Goal: Feedback & Contribution: Contribute content

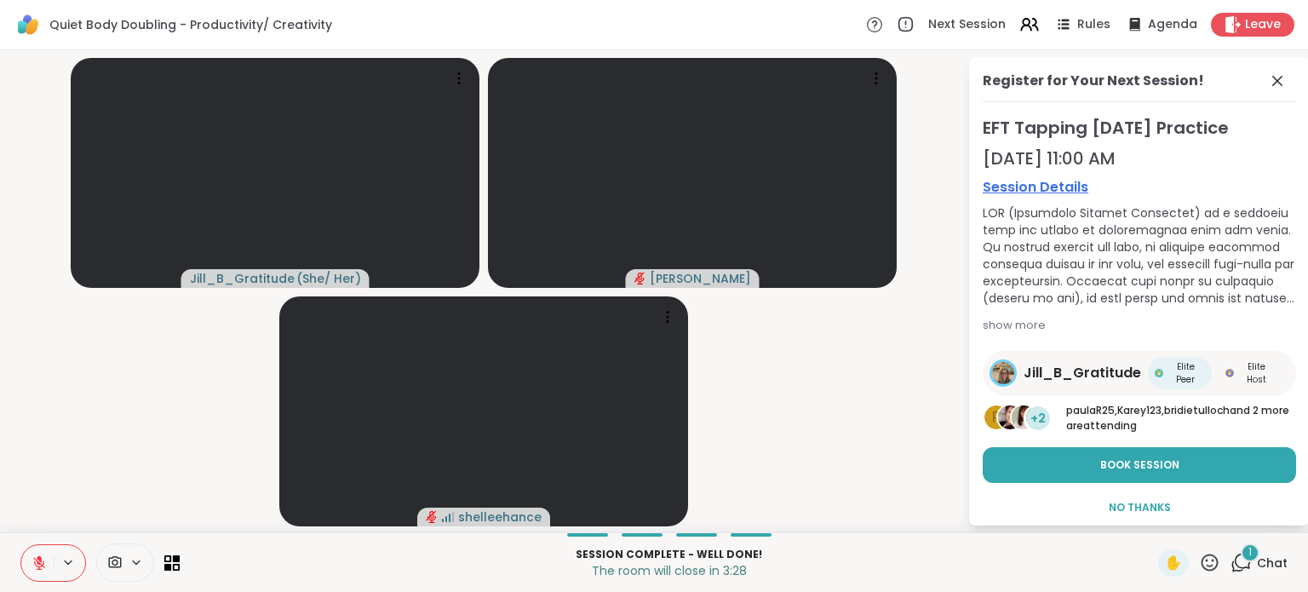
click at [1244, 554] on div "1" at bounding box center [1249, 552] width 19 height 19
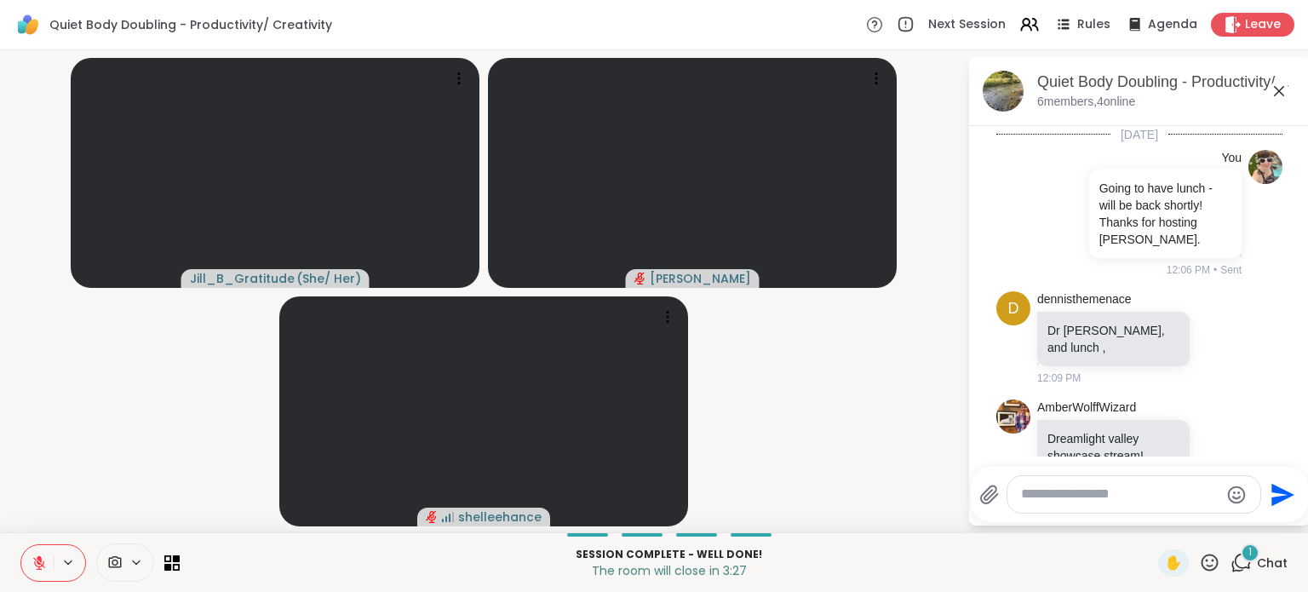
scroll to position [438, 0]
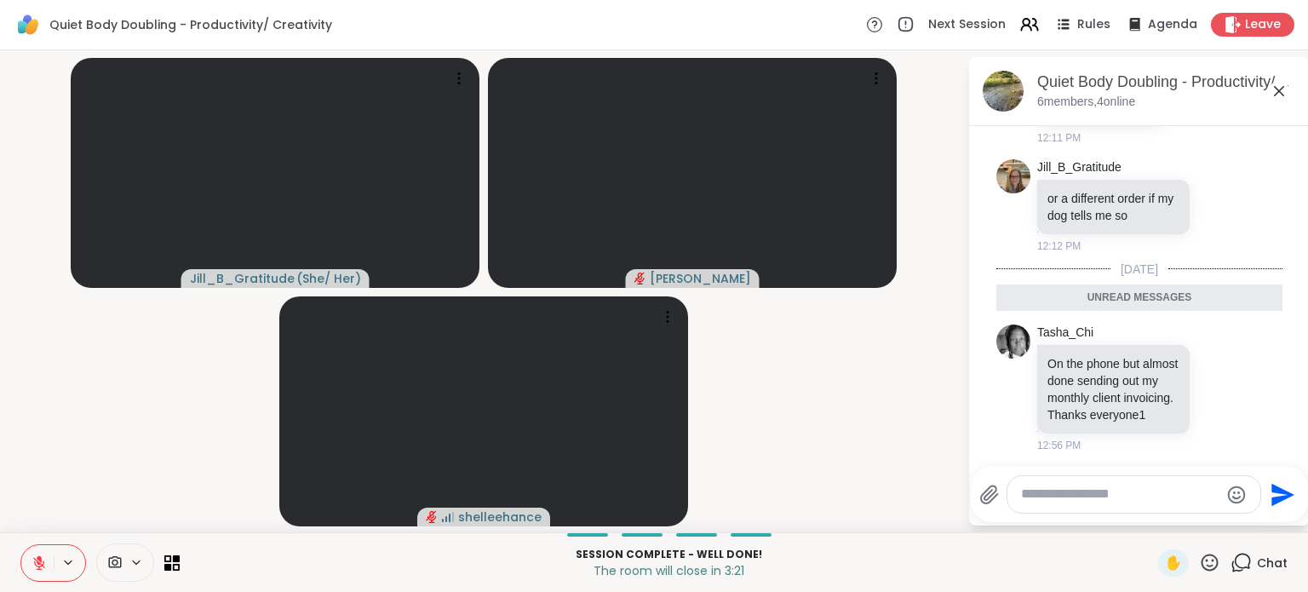
click at [1141, 500] on textarea "Type your message" at bounding box center [1120, 494] width 198 height 18
type textarea "**********"
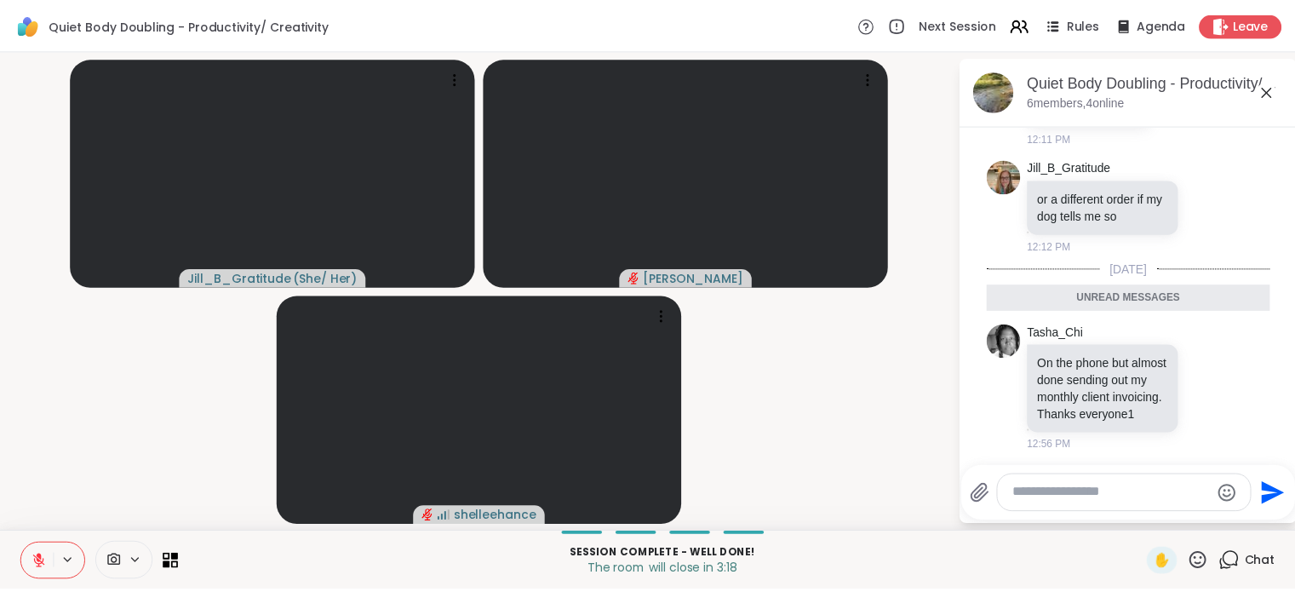
scroll to position [488, 0]
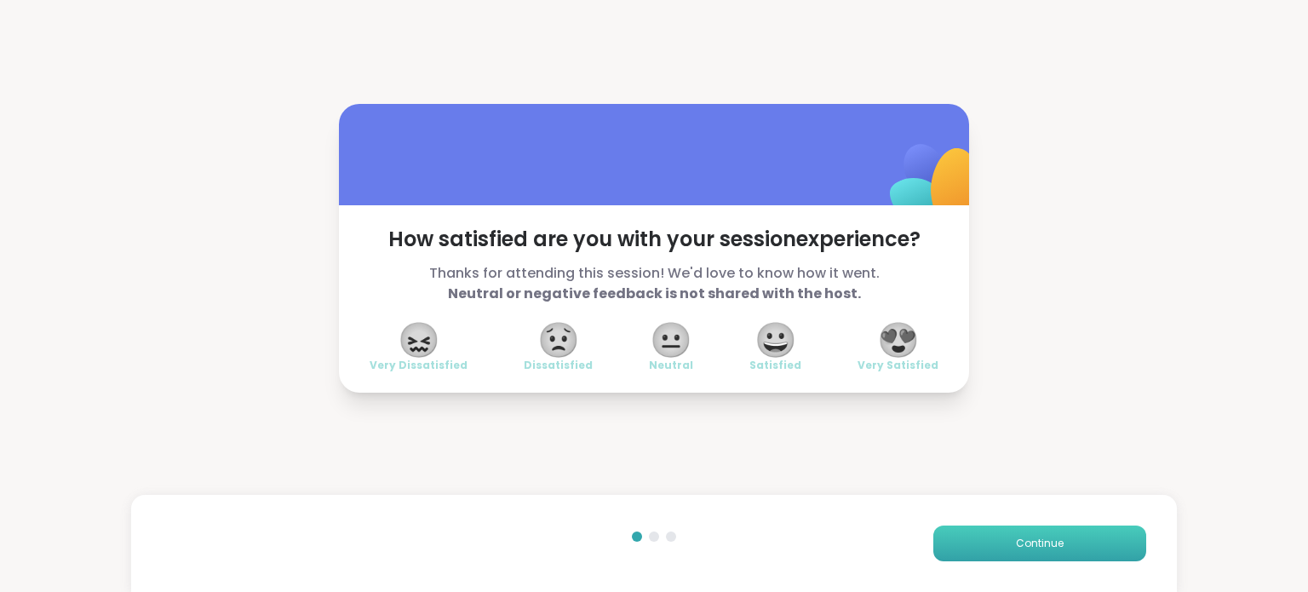
click at [1022, 537] on span "Continue" at bounding box center [1040, 542] width 48 height 15
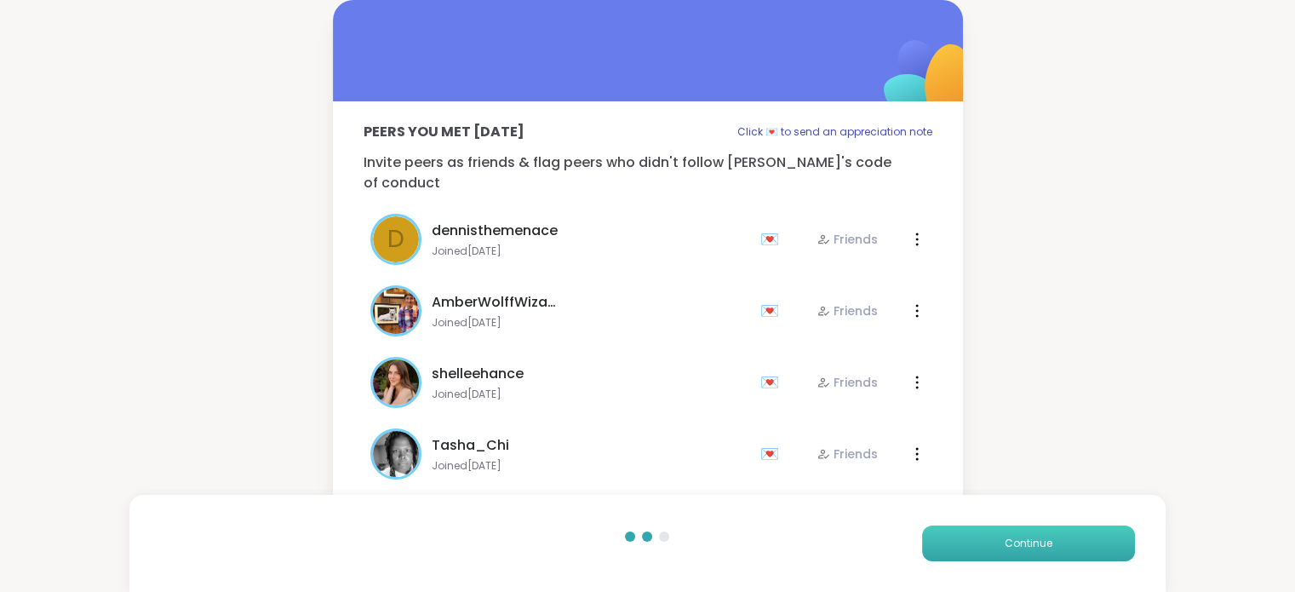
click at [1022, 537] on span "Continue" at bounding box center [1029, 542] width 48 height 15
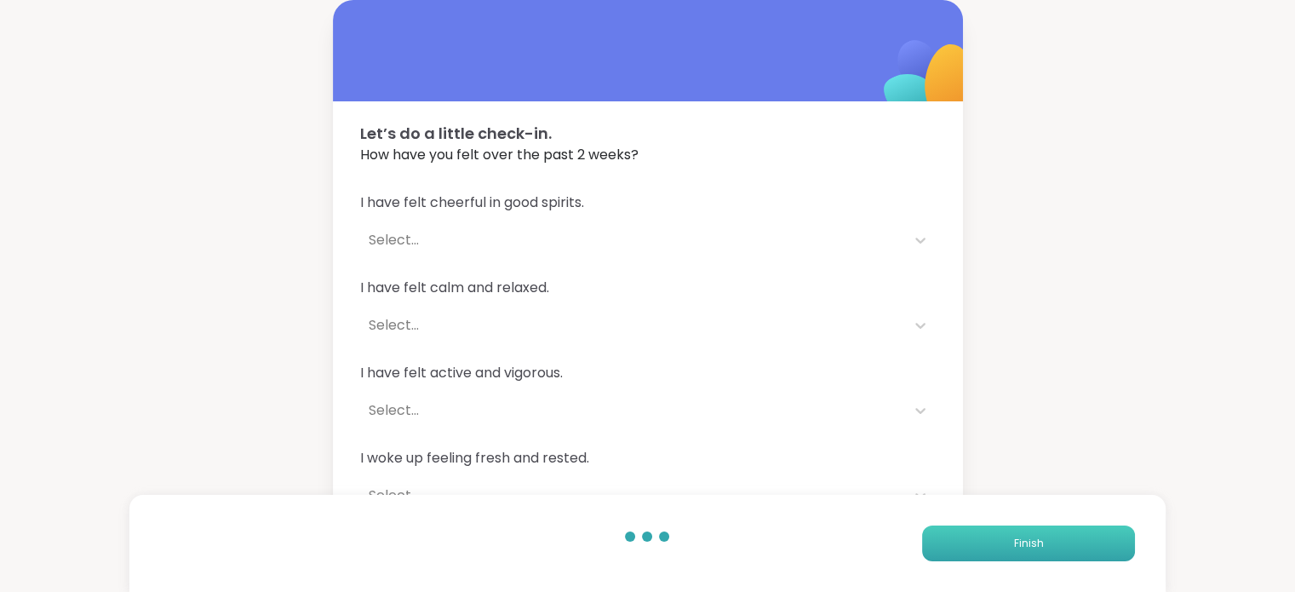
click at [1022, 537] on span "Finish" at bounding box center [1028, 542] width 30 height 15
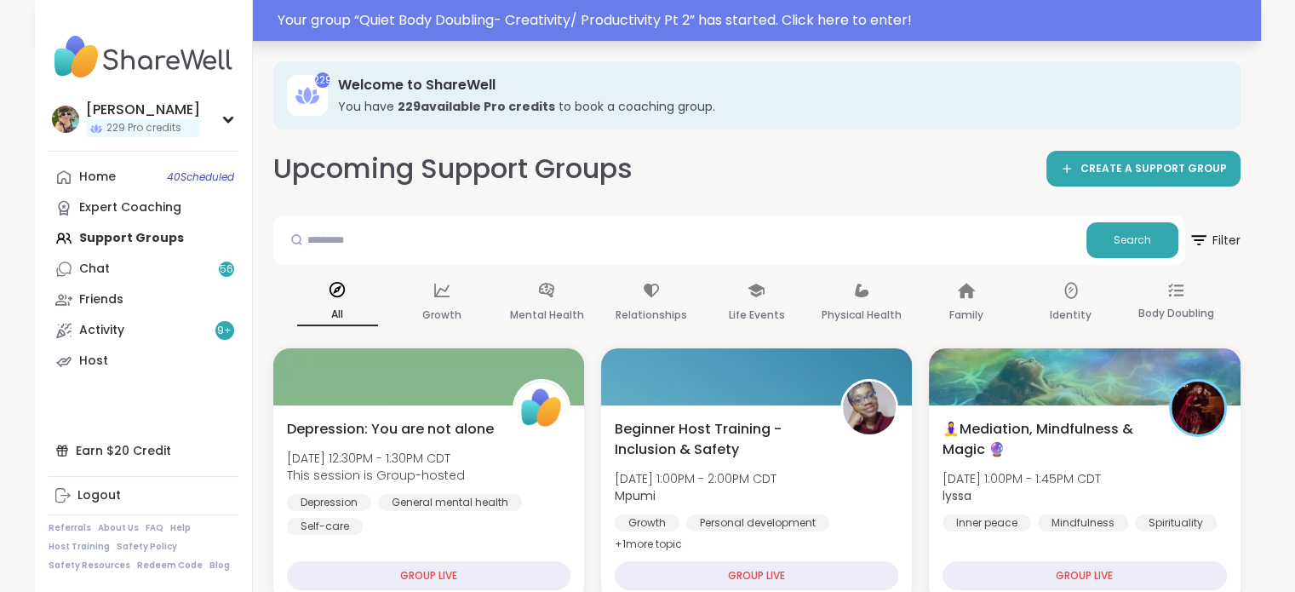
click at [910, 19] on div "Your group “ Quiet Body Doubling- Creativity/ Productivity Pt 2 ” has started. …" at bounding box center [764, 20] width 973 height 20
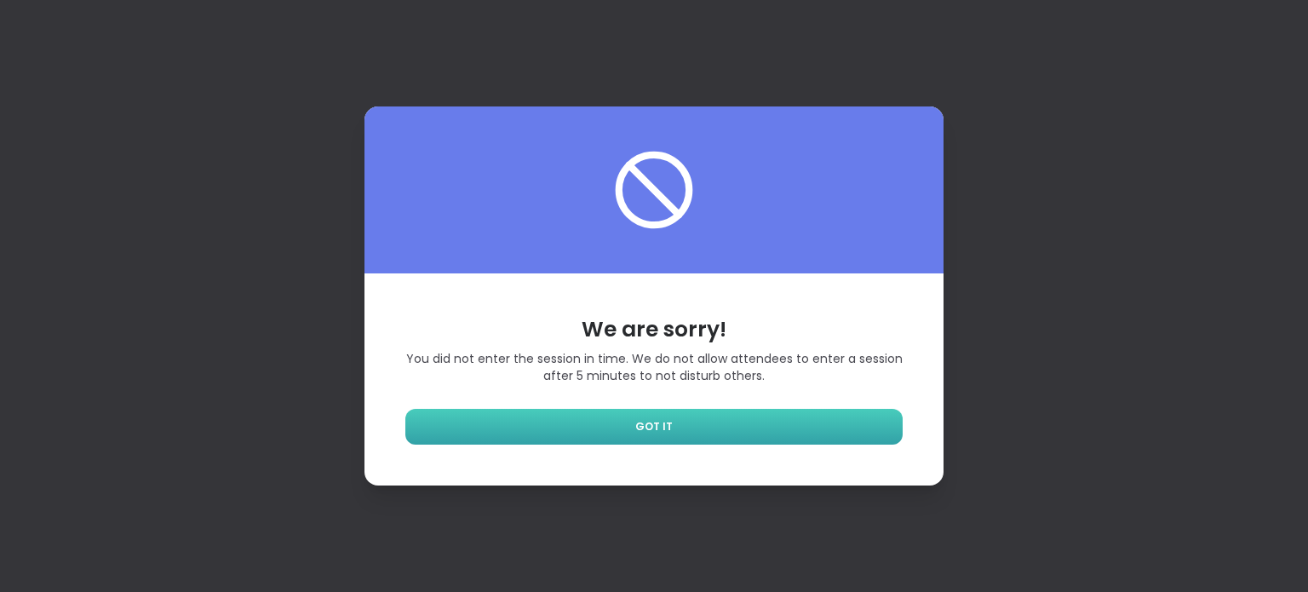
click at [665, 413] on link "GOT IT" at bounding box center [653, 427] width 497 height 36
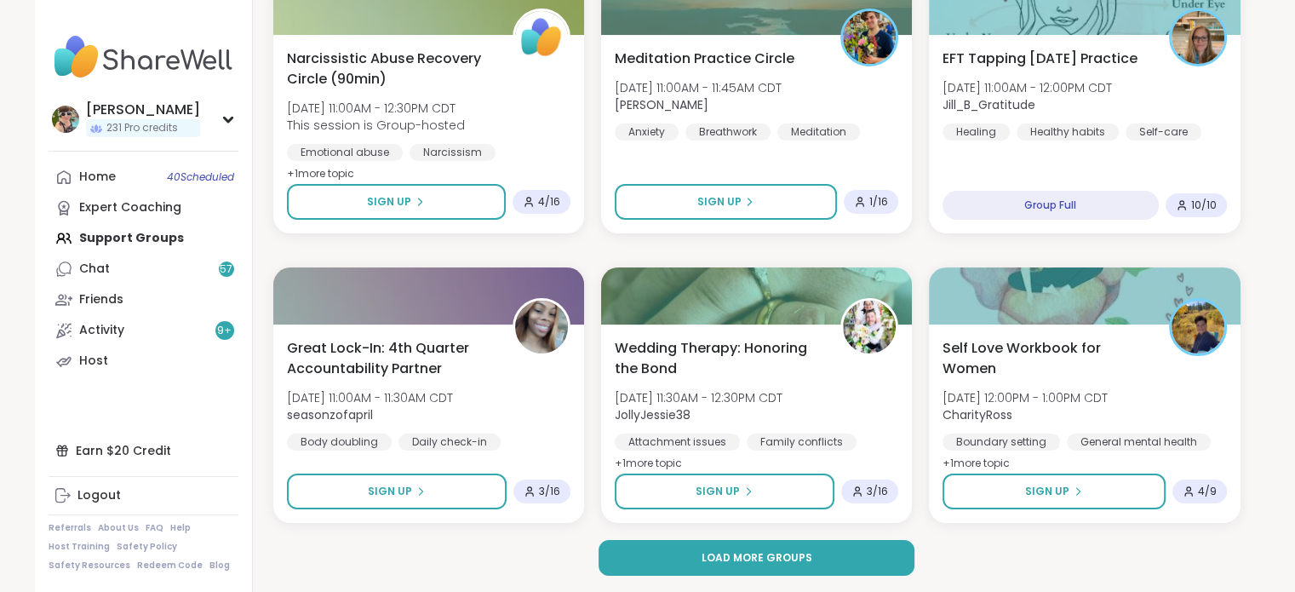
scroll to position [6697, 0]
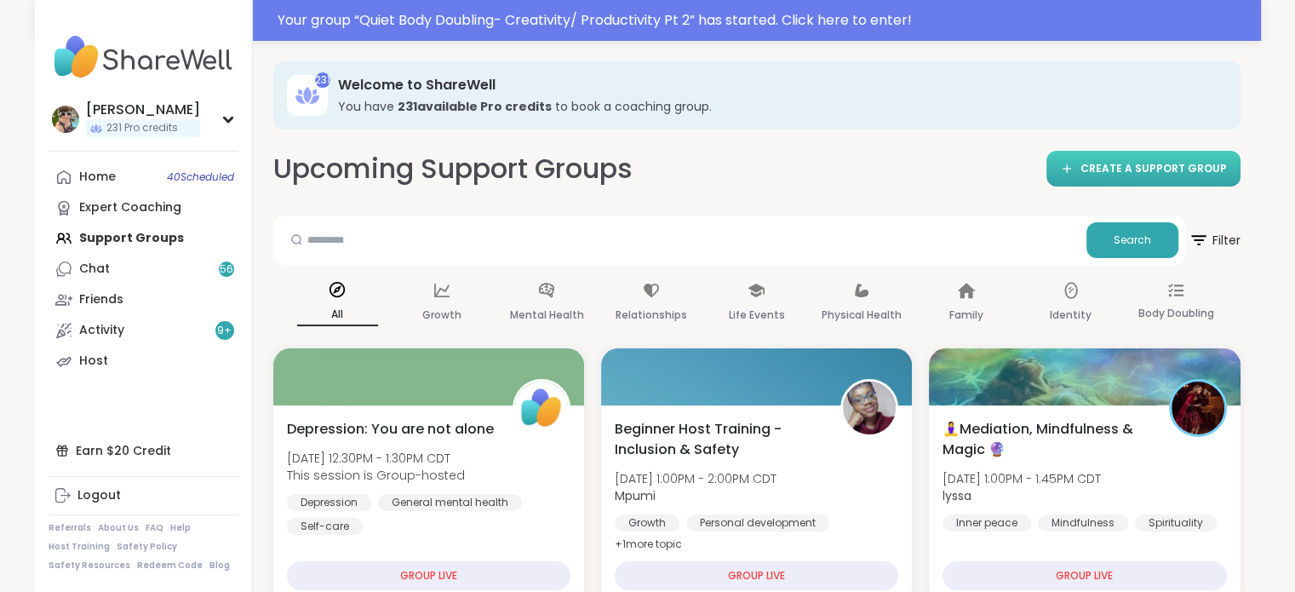
click at [1087, 157] on link "CREATE A SUPPORT GROUP" at bounding box center [1143, 169] width 194 height 36
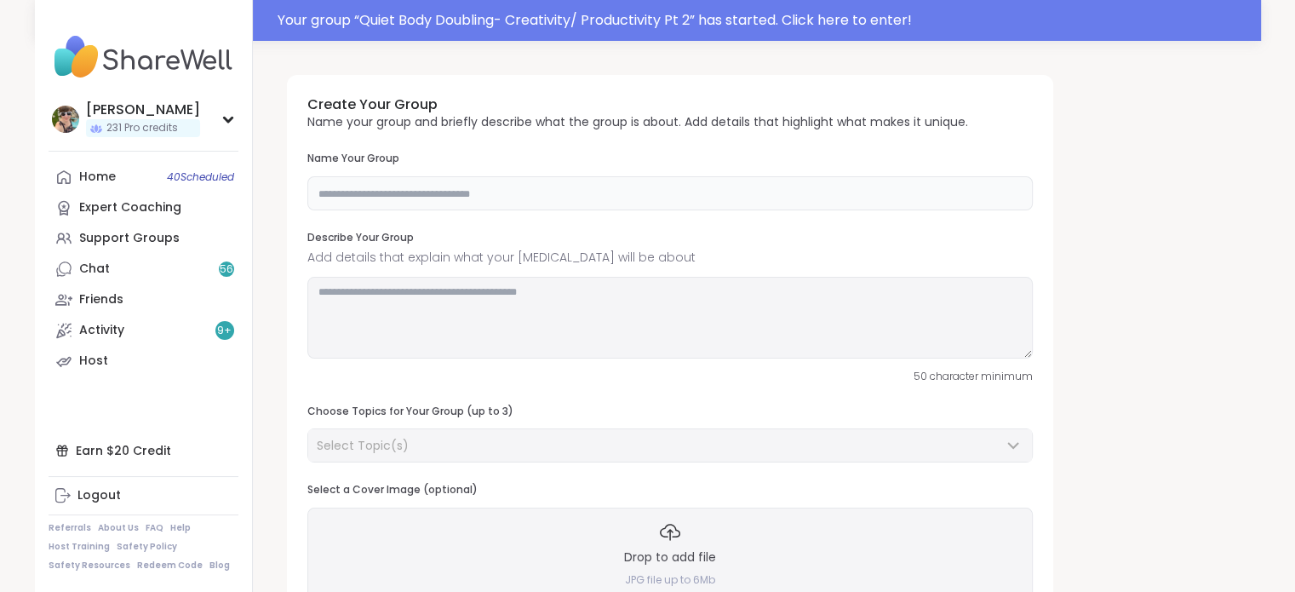
click at [351, 186] on input "text" at bounding box center [669, 193] width 725 height 34
type input "**********"
click at [358, 283] on textarea at bounding box center [669, 318] width 725 height 82
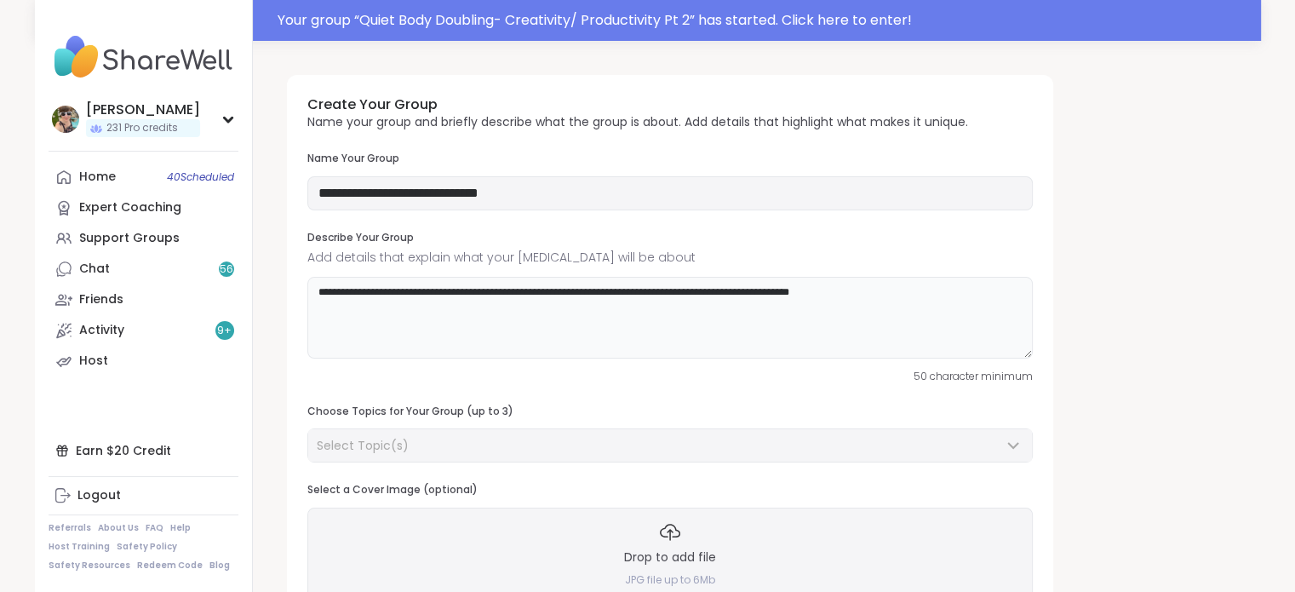
type textarea "**********"
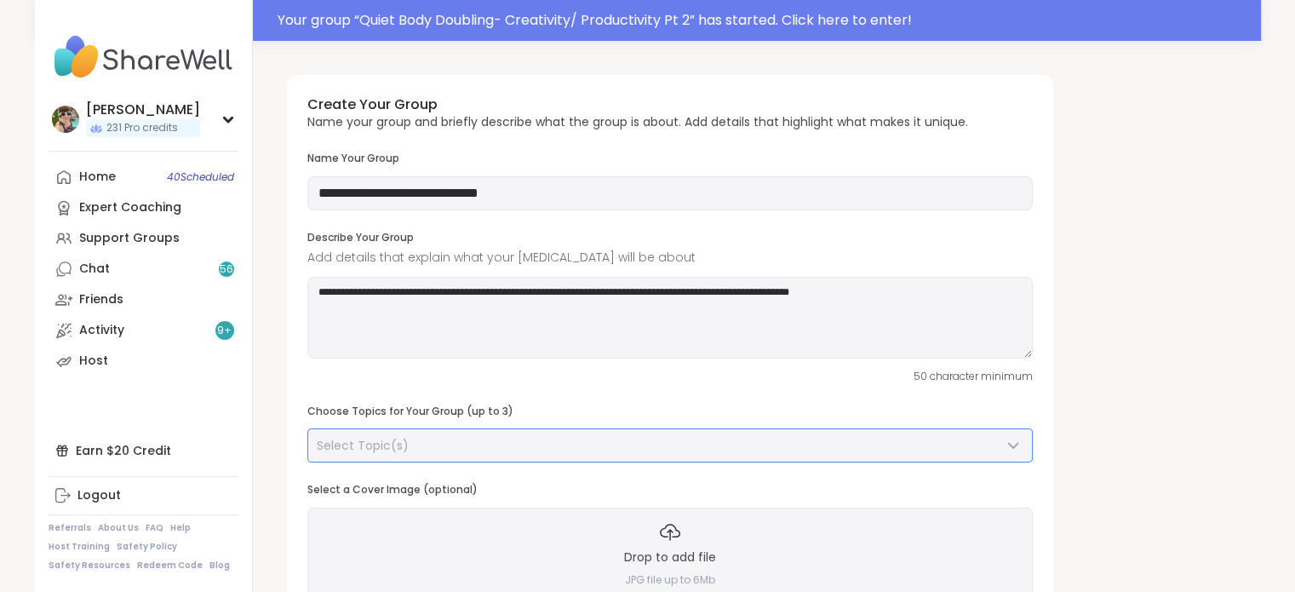
click at [405, 440] on div "Select Topic(s)" at bounding box center [660, 445] width 686 height 17
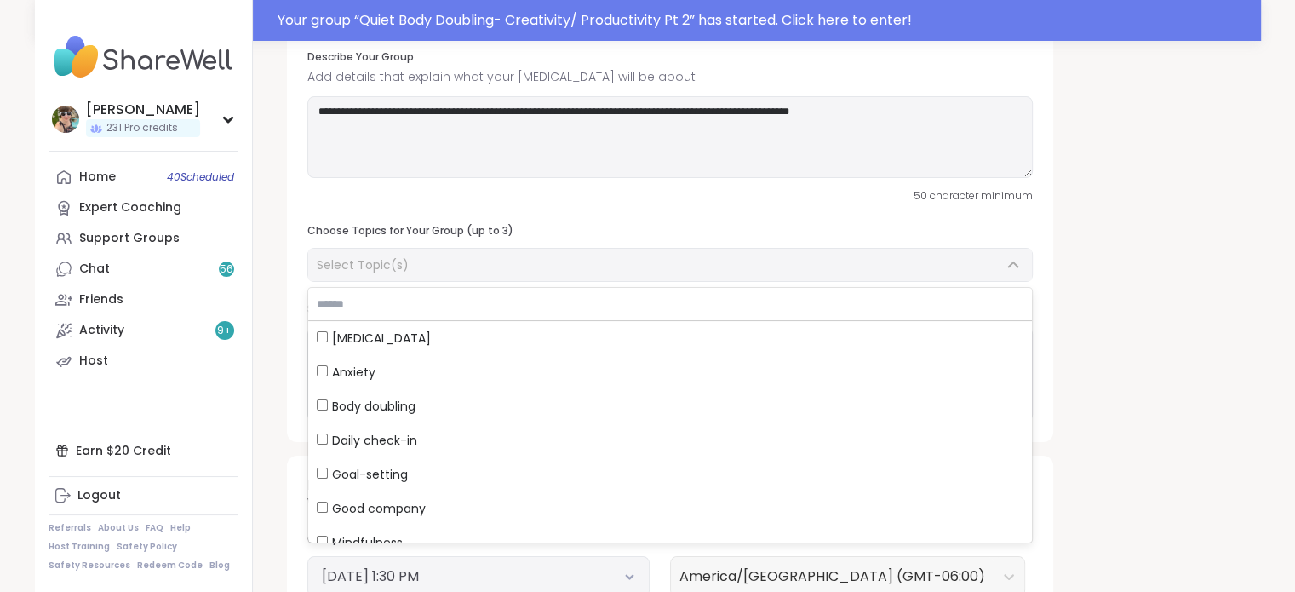
scroll to position [186, 0]
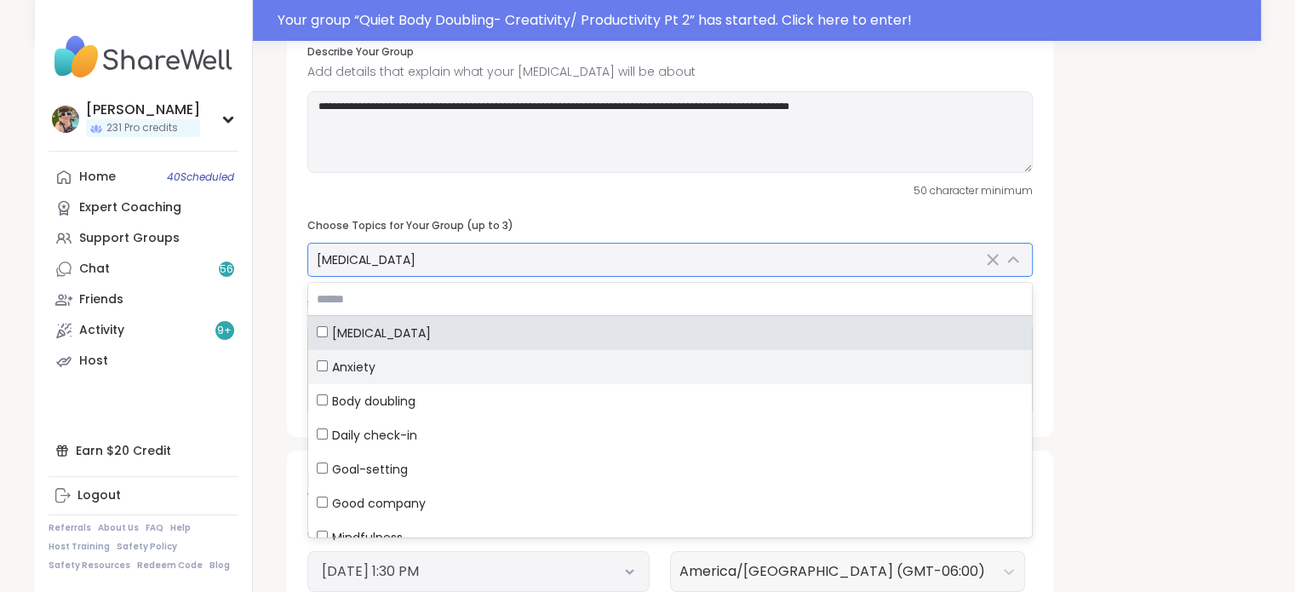
click at [313, 372] on label "Anxiety" at bounding box center [670, 367] width 724 height 34
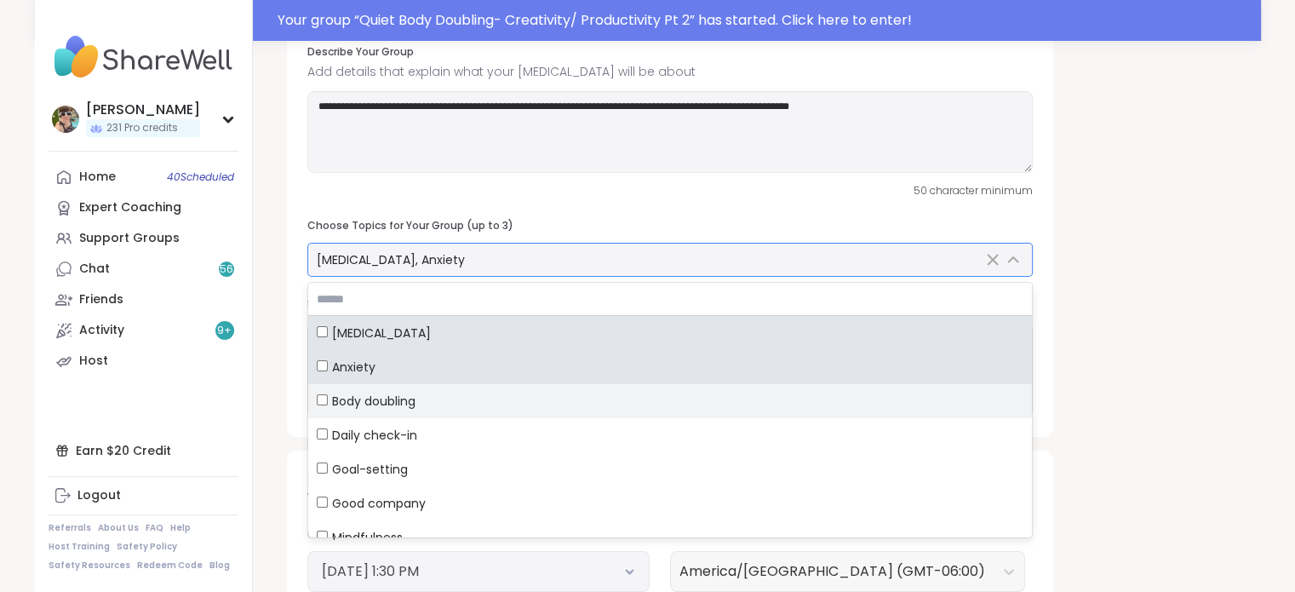
click at [313, 394] on label "Body doubling" at bounding box center [670, 401] width 724 height 34
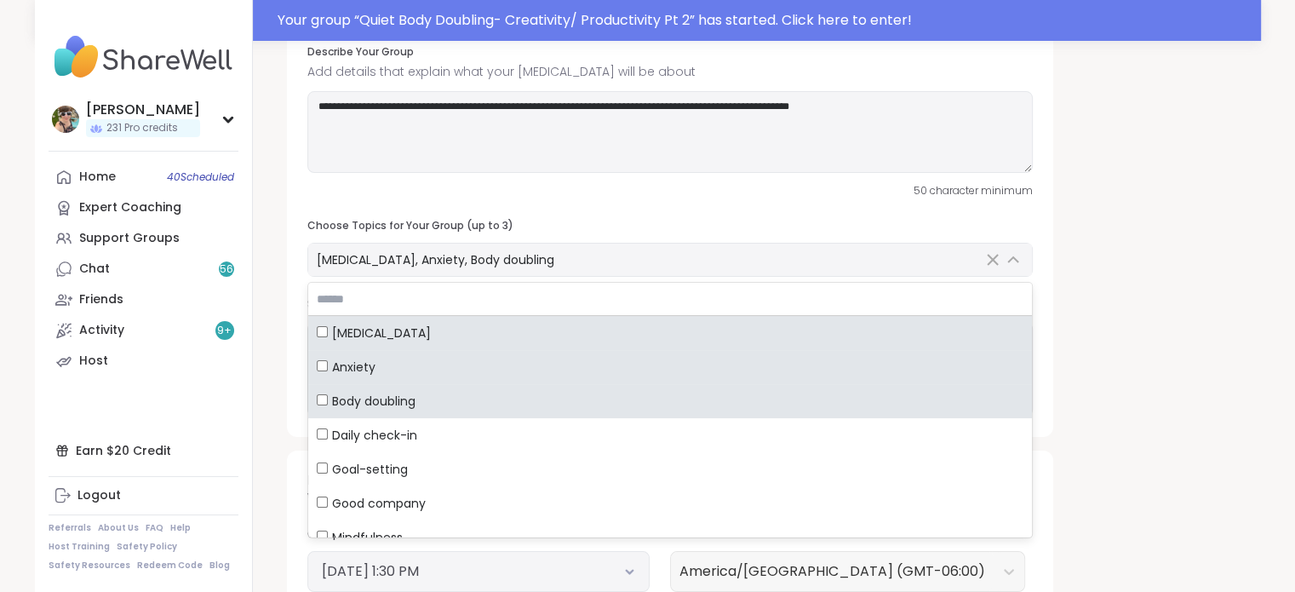
click at [259, 377] on div "**********" at bounding box center [757, 430] width 1008 height 1150
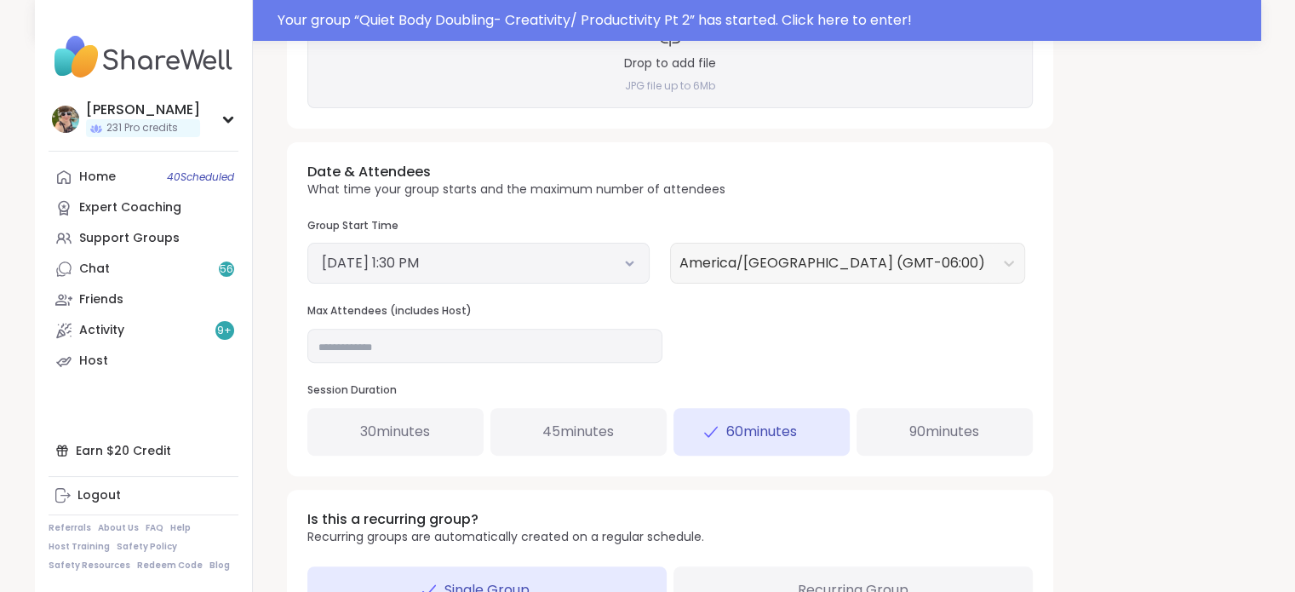
scroll to position [616, 0]
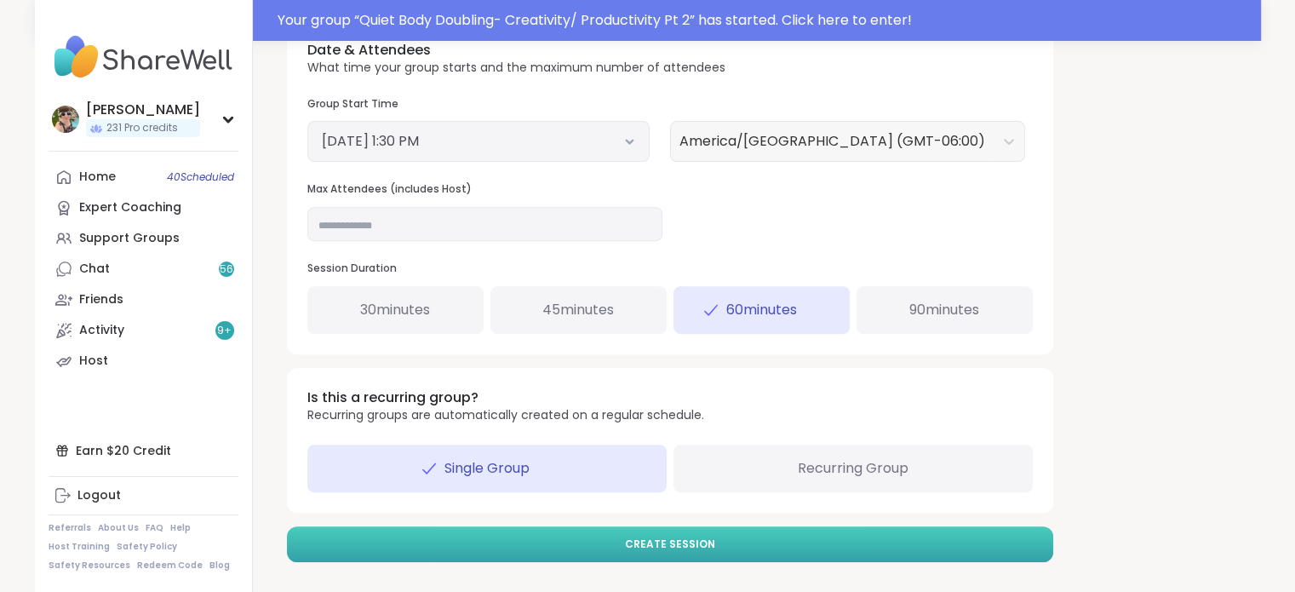
click at [680, 527] on button "Create Session" at bounding box center [670, 544] width 766 height 36
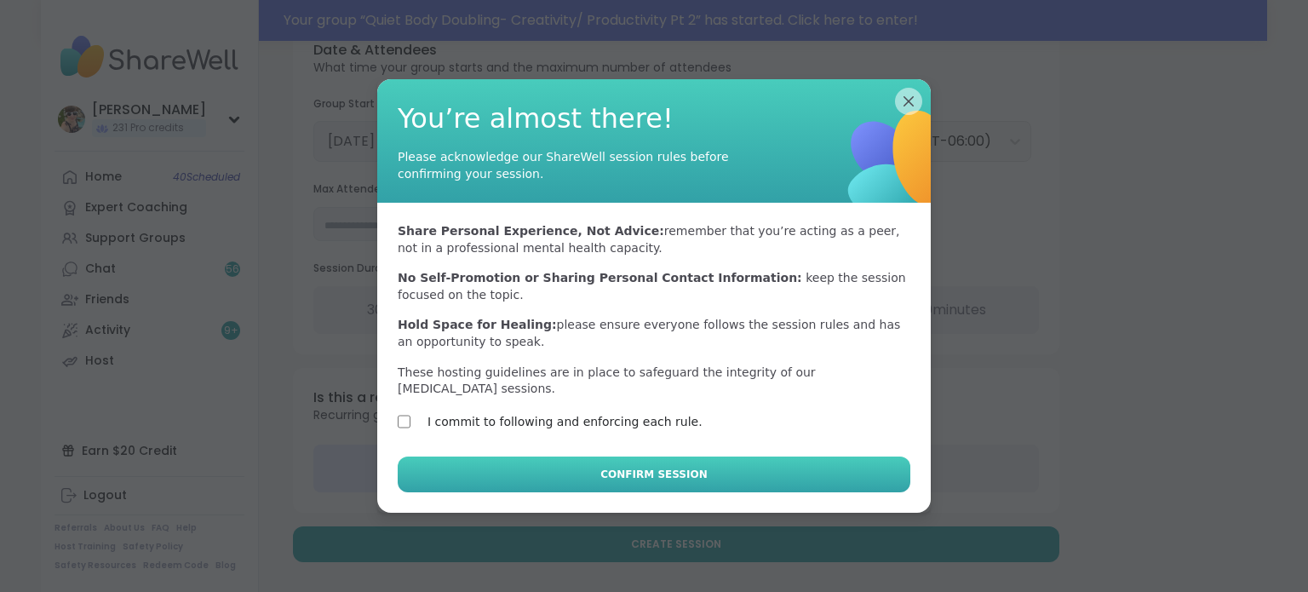
click at [490, 456] on button "Confirm Session" at bounding box center [654, 474] width 513 height 36
